Goal: Browse casually

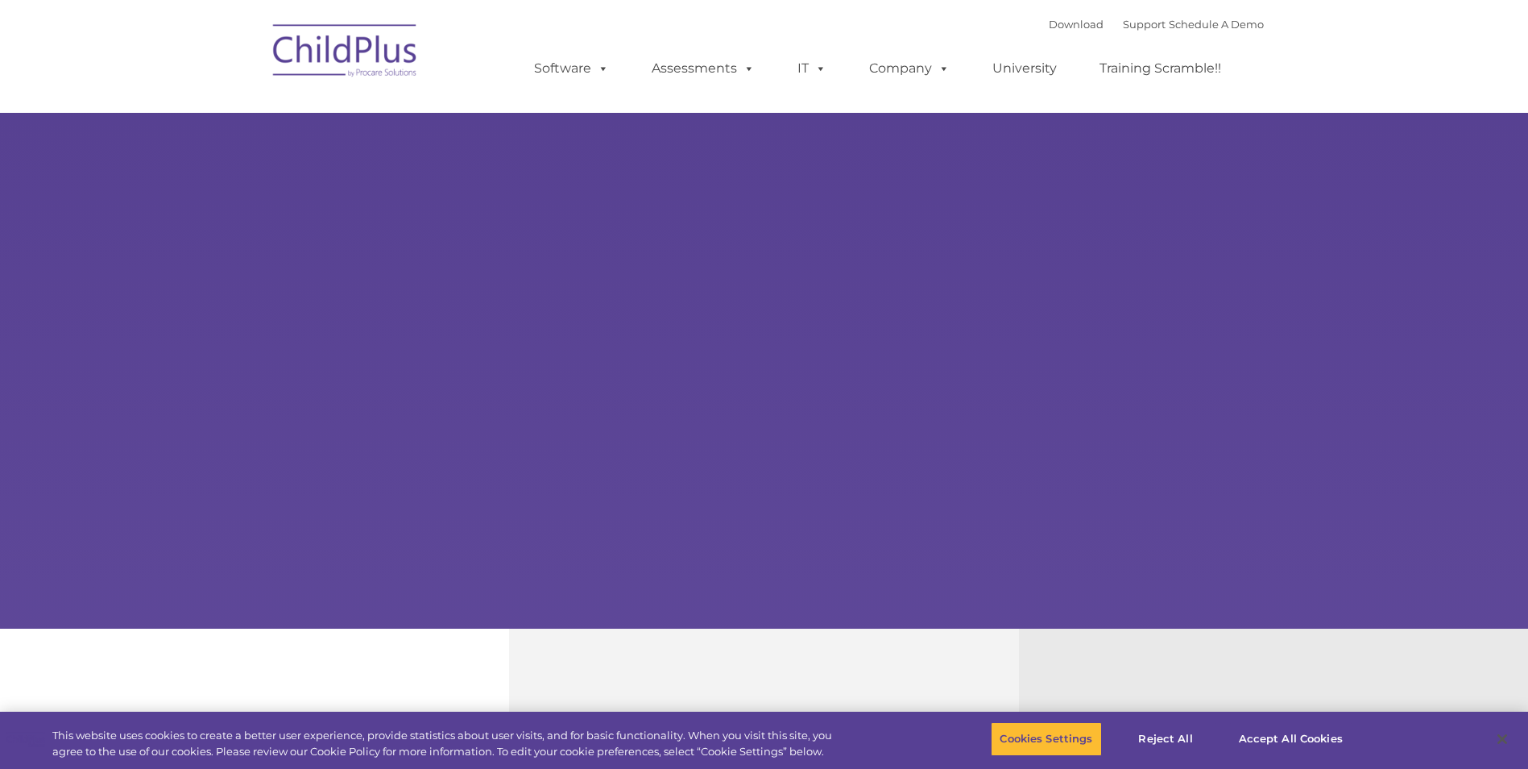
select select "MEDIUM"
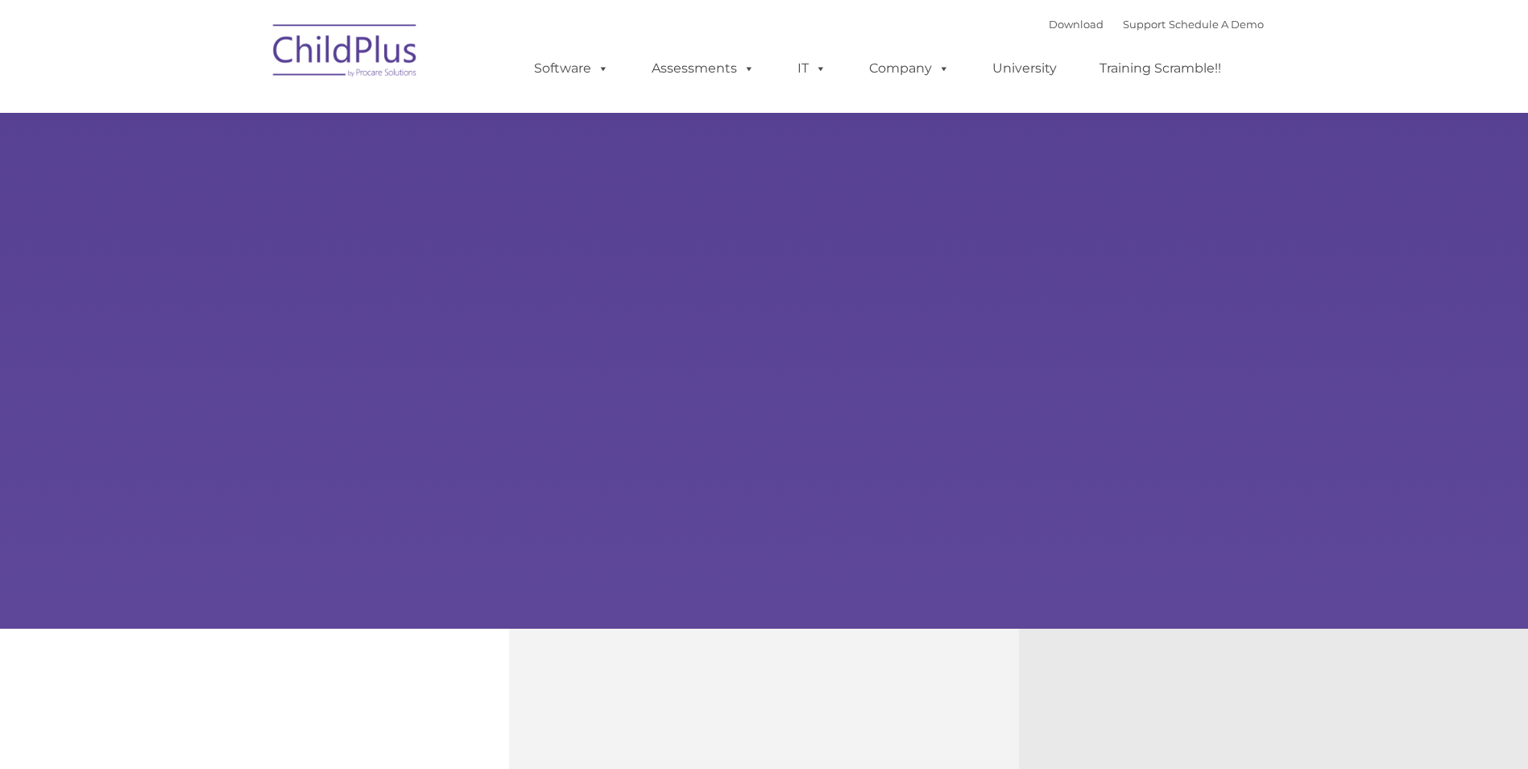
type input ""
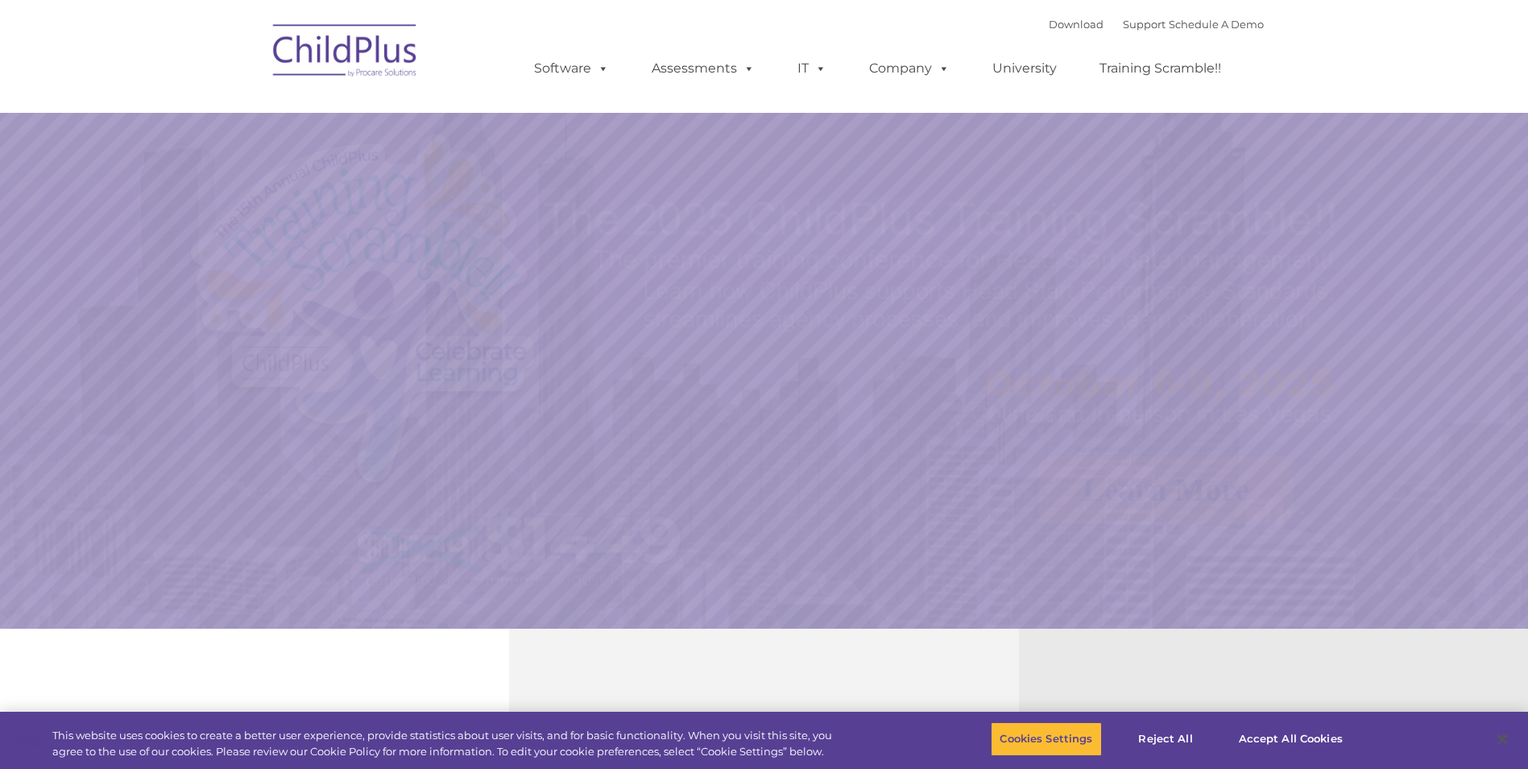
select select "MEDIUM"
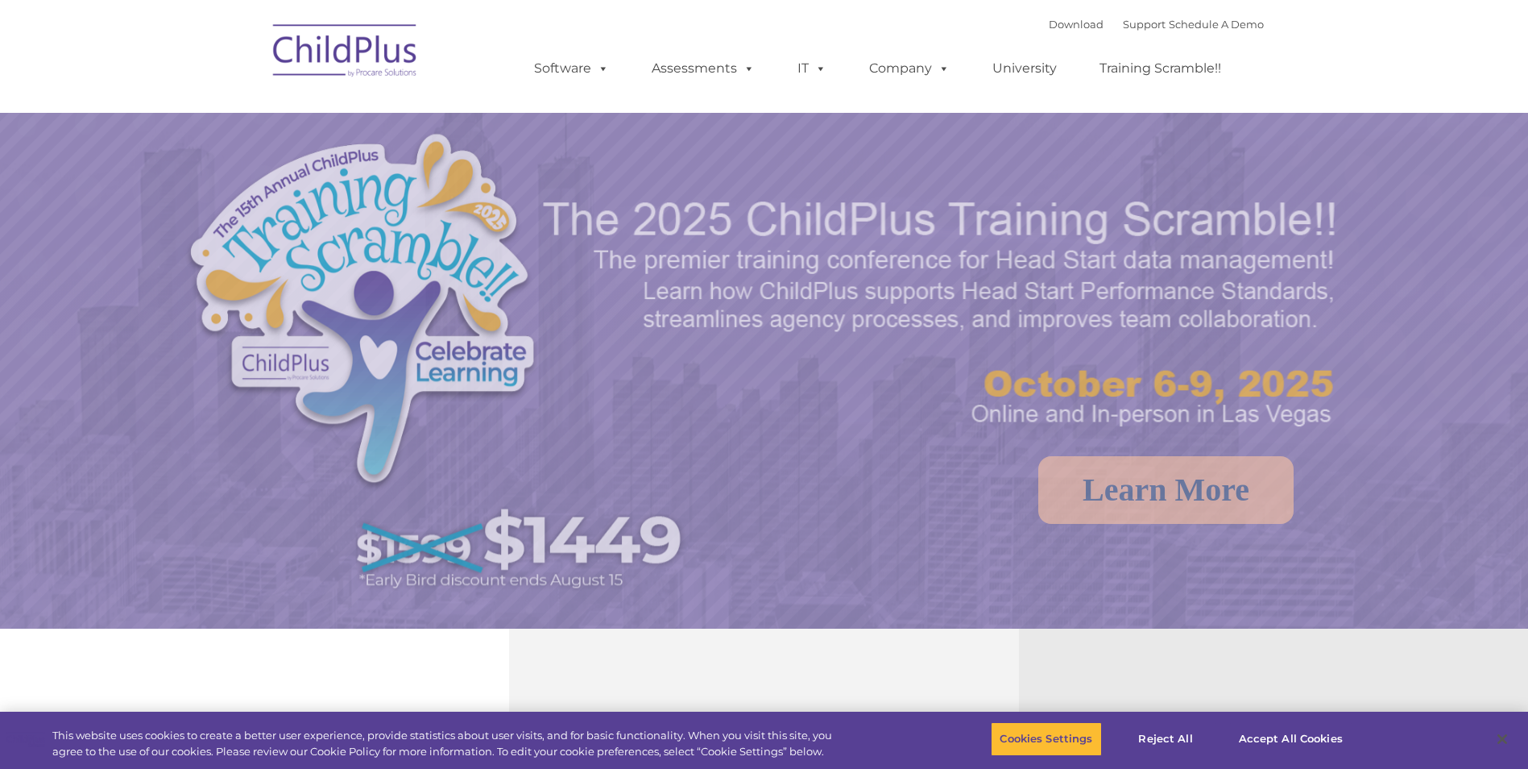
select select "MEDIUM"
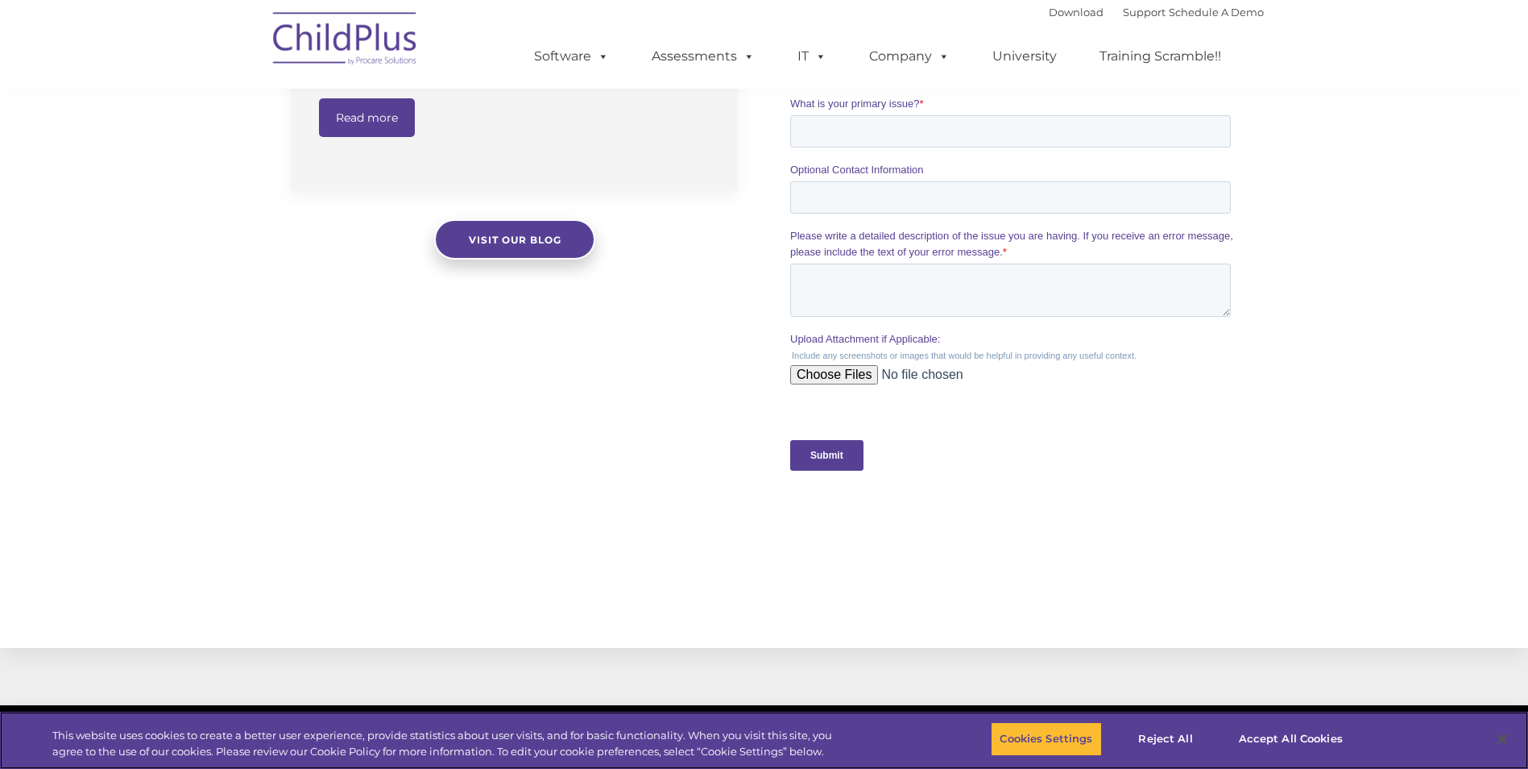
scroll to position [1546, 0]
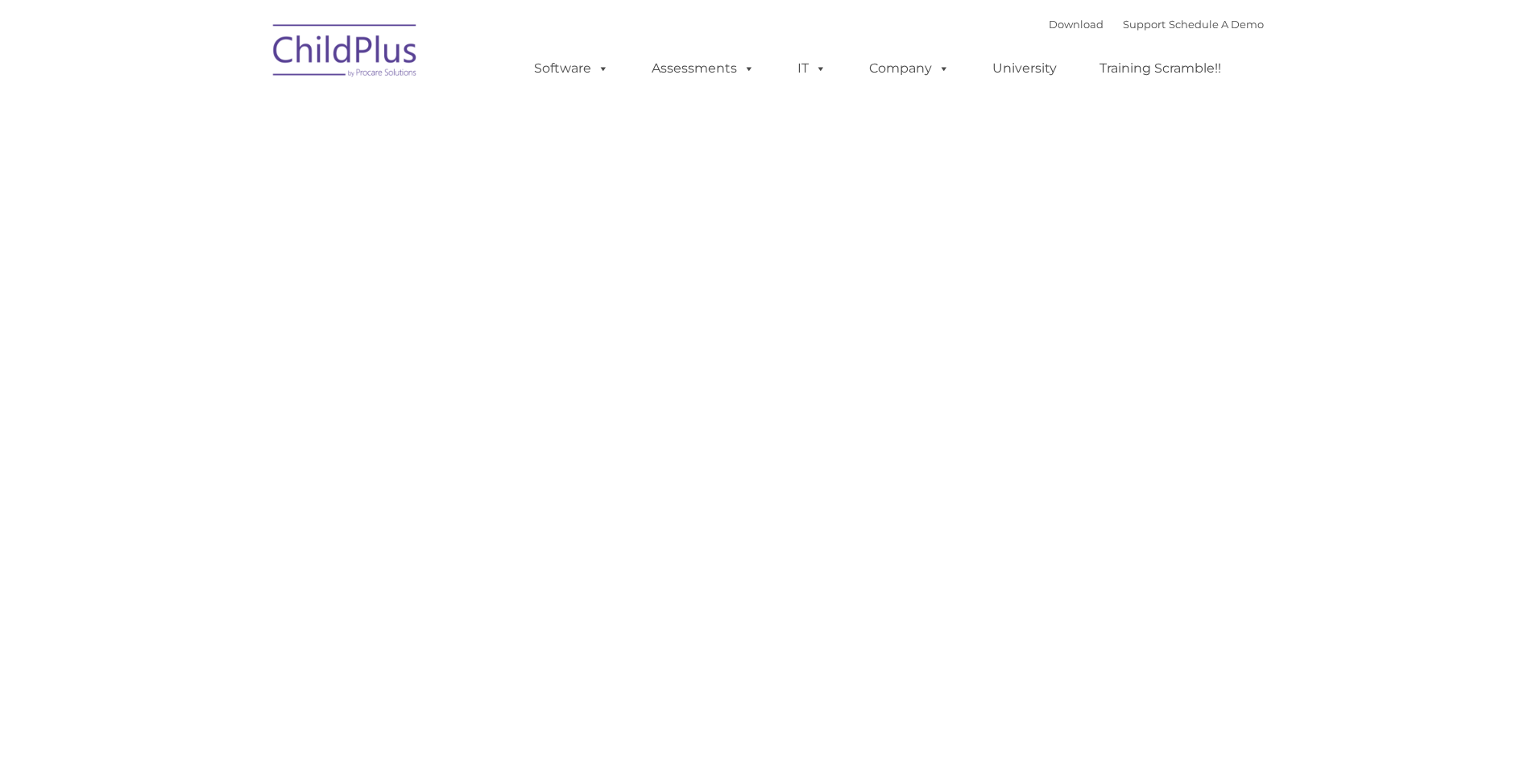
type input ""
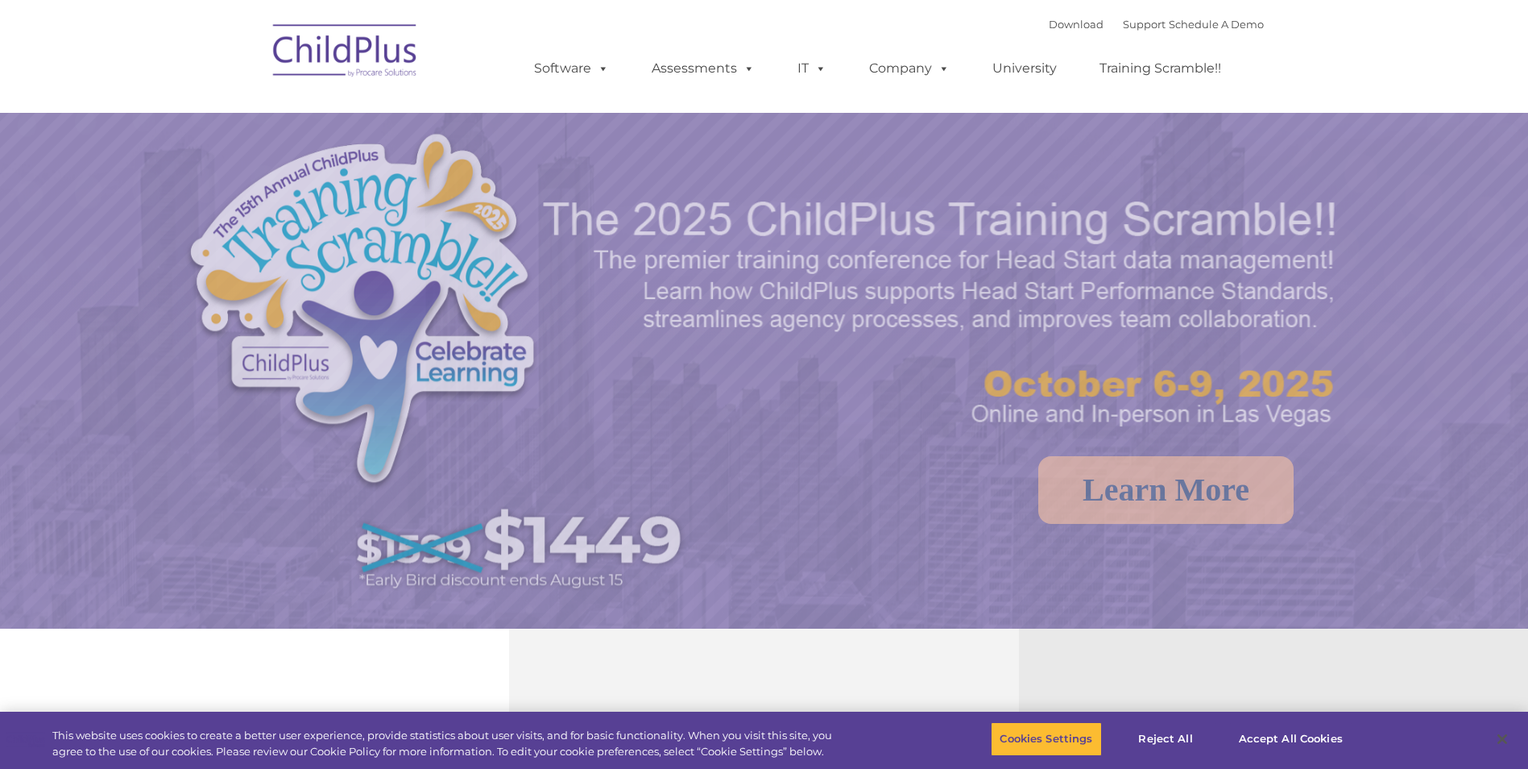
select select "MEDIUM"
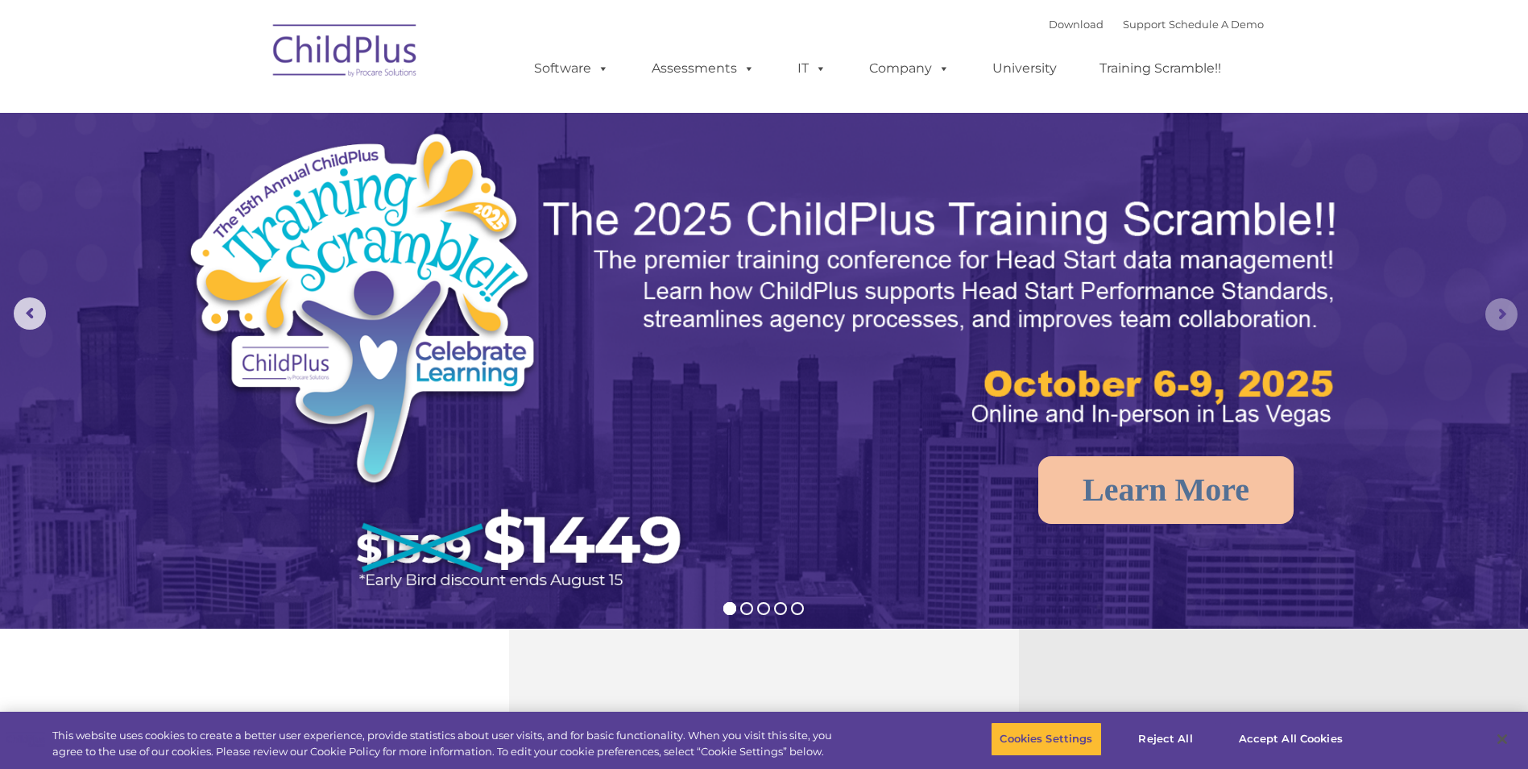
click at [1492, 309] on rs-arrow at bounding box center [1502, 314] width 32 height 32
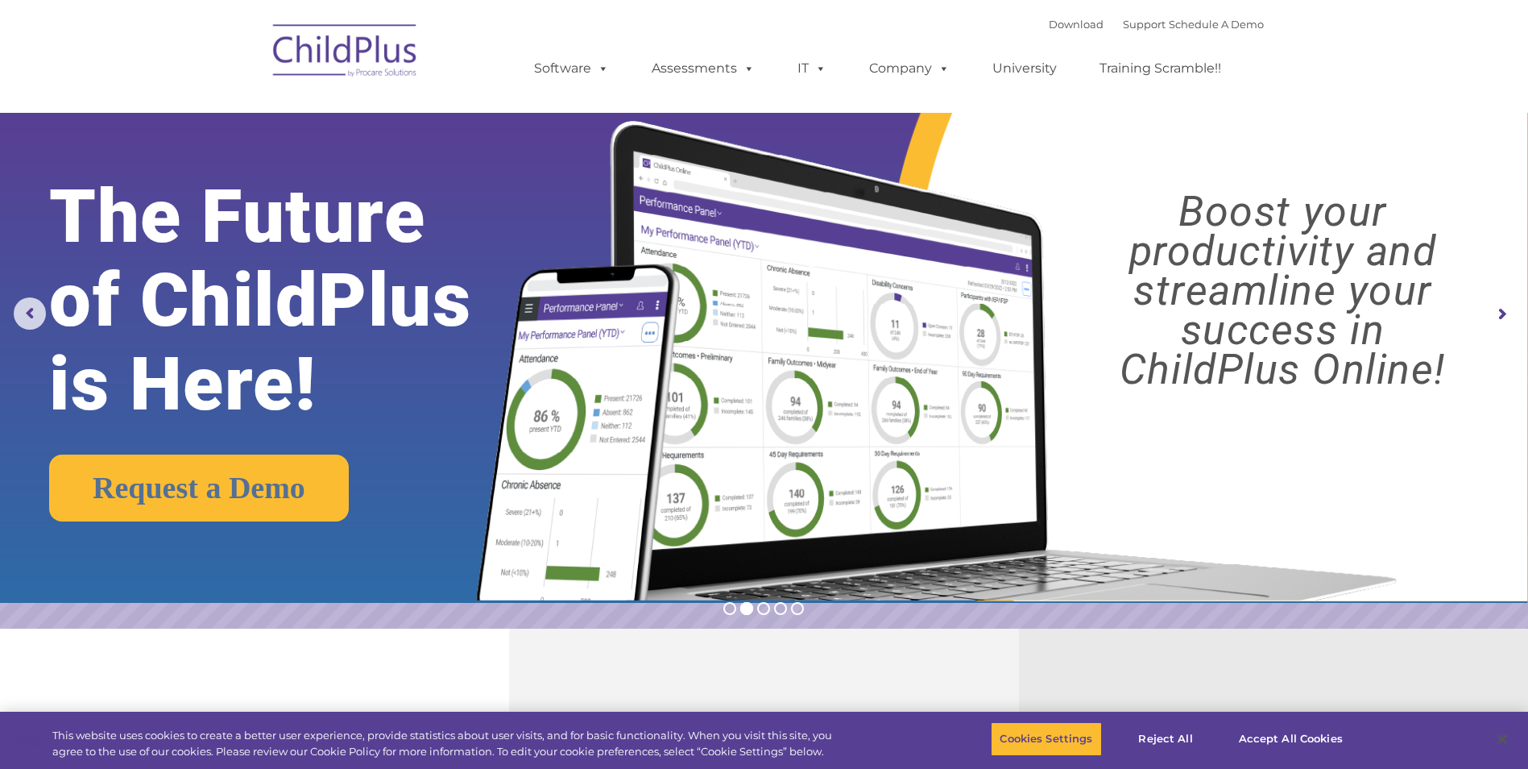
click at [1499, 303] on rs-arrow at bounding box center [1502, 314] width 32 height 32
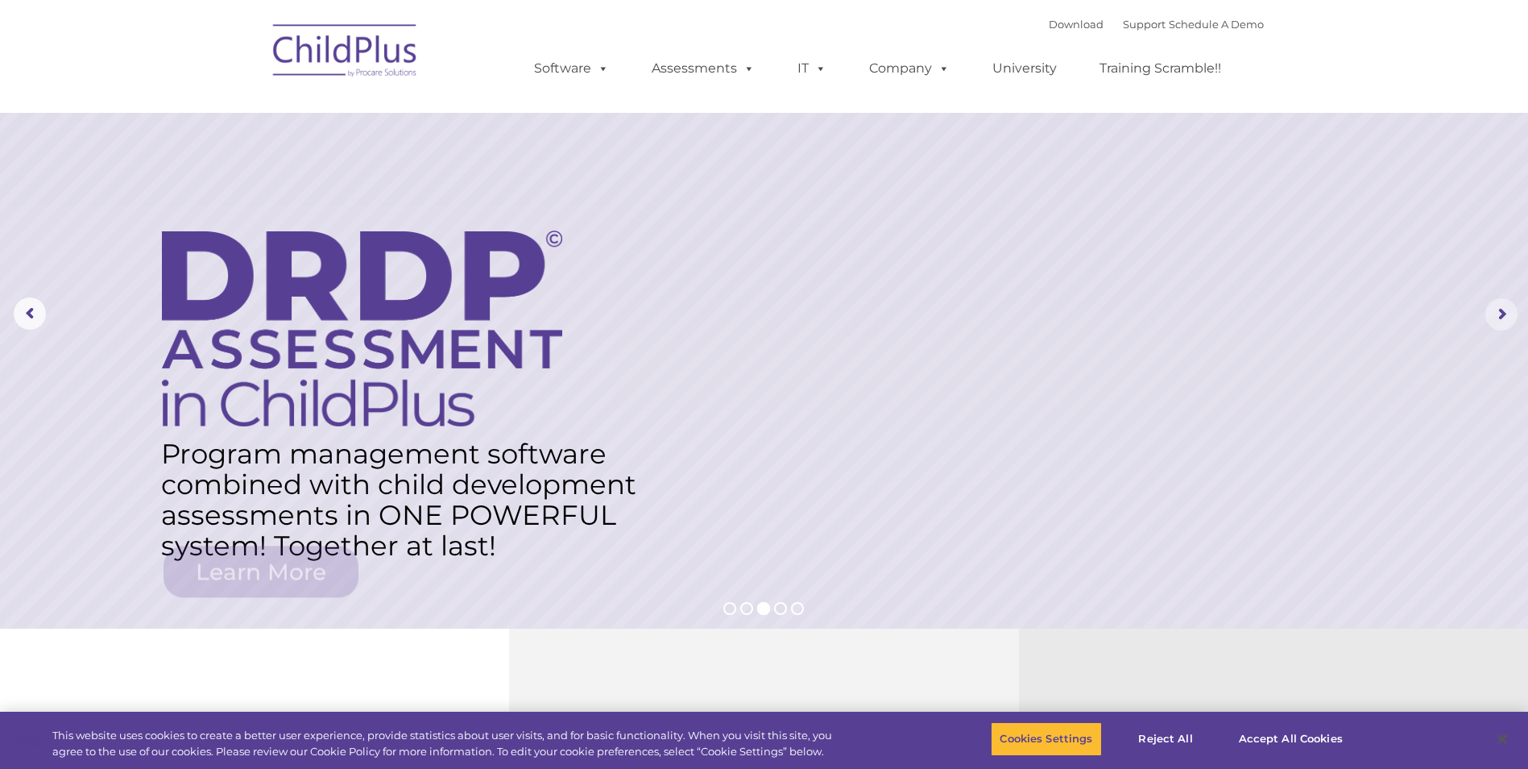
click at [1499, 303] on rs-arrow at bounding box center [1502, 314] width 32 height 32
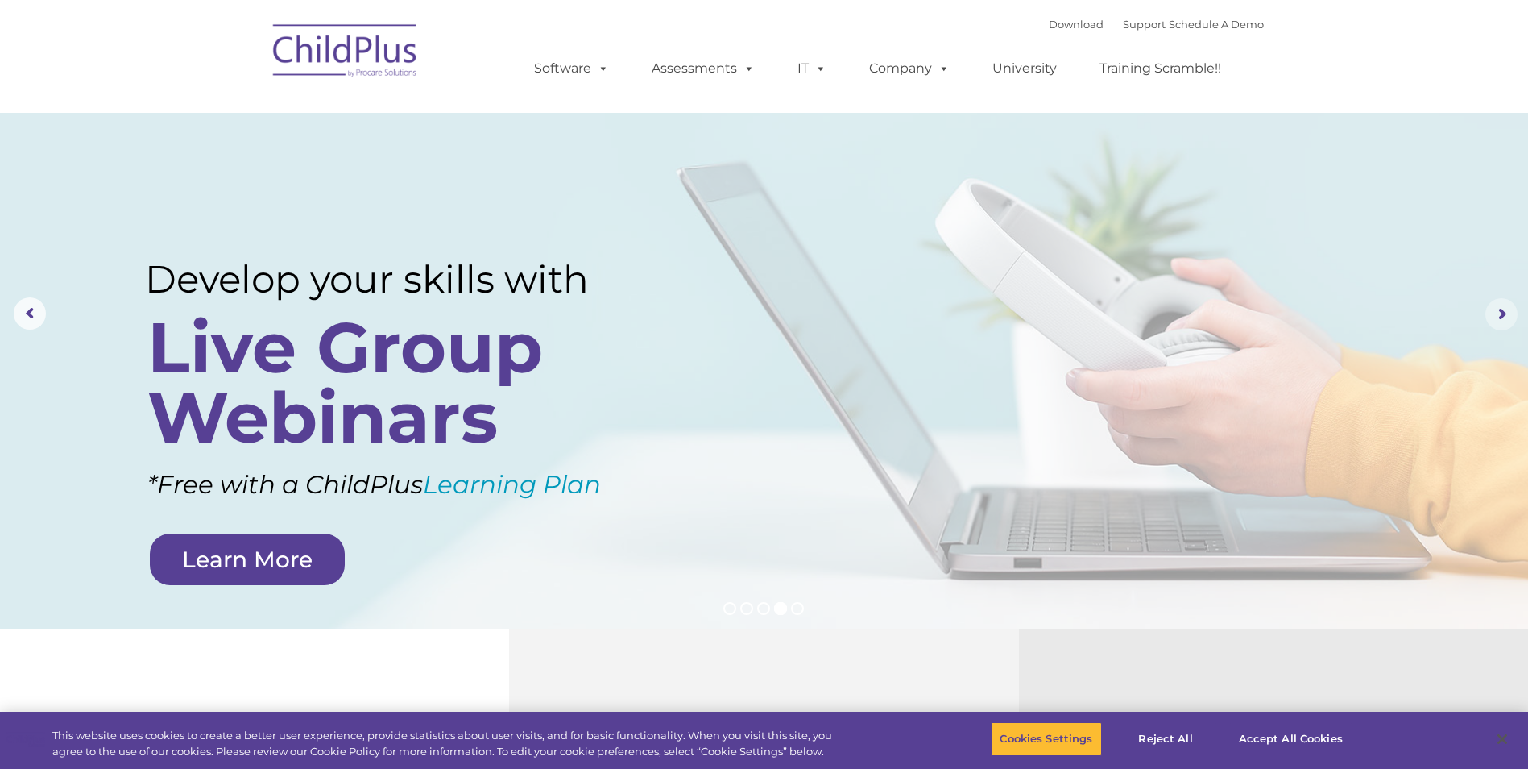
click at [1499, 303] on rs-arrow at bounding box center [1502, 314] width 32 height 32
